Goal: Navigation & Orientation: Find specific page/section

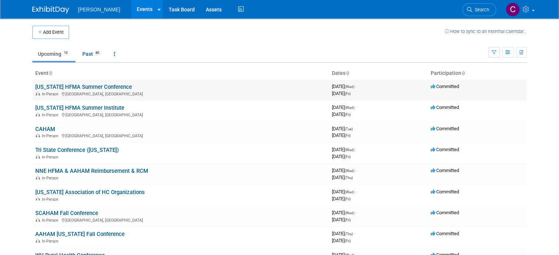
click at [88, 88] on link "[US_STATE] HFMA Summer Conference" at bounding box center [83, 87] width 97 height 7
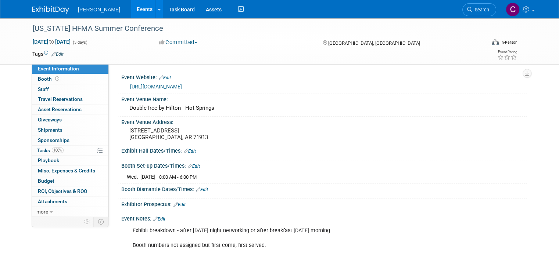
click at [131, 8] on link "Events" at bounding box center [144, 9] width 27 height 18
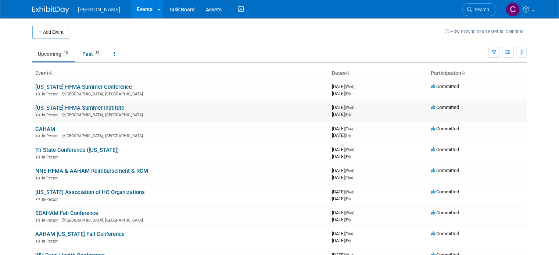
click at [70, 109] on link "[US_STATE] HFMA Summer Institute" at bounding box center [79, 108] width 89 height 7
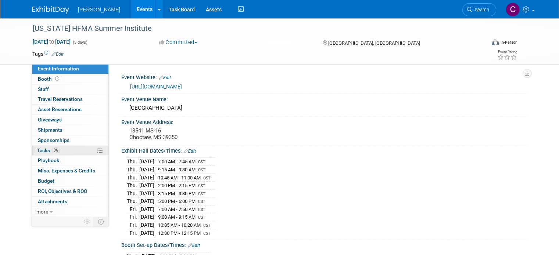
click at [39, 154] on link "0% Tasks 0%" at bounding box center [70, 151] width 76 height 10
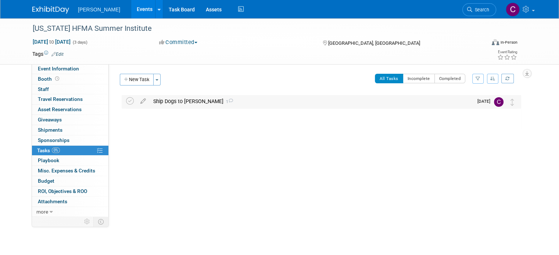
click at [166, 104] on div "Ship Dogs to Lee 1" at bounding box center [310, 101] width 323 height 12
